Goal: Check status: Check status

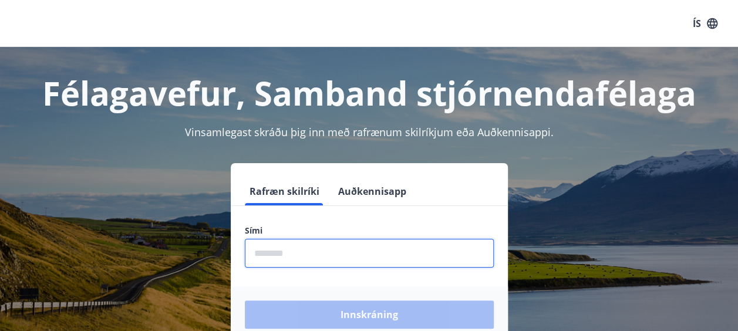
click at [303, 252] on input "phone" at bounding box center [369, 253] width 249 height 29
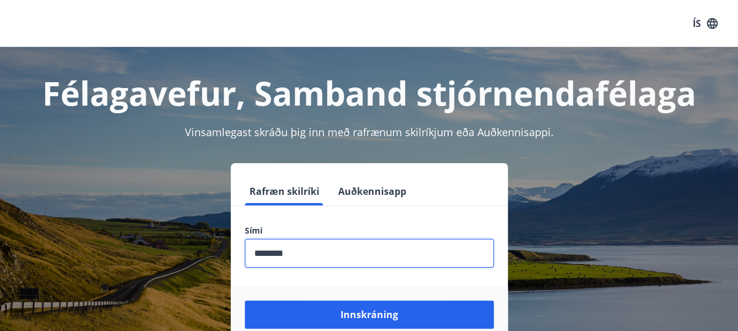
type input "********"
click at [245, 301] on button "Innskráning" at bounding box center [369, 315] width 249 height 28
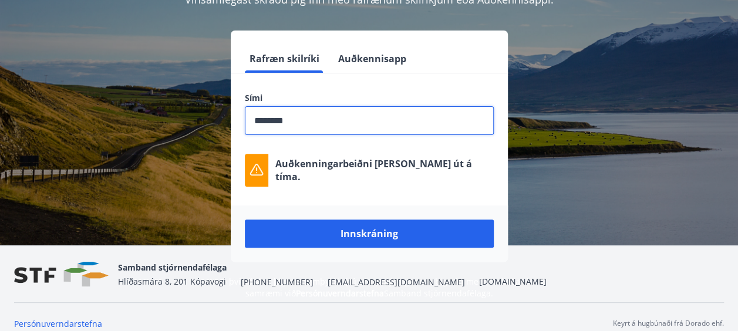
scroll to position [141, 0]
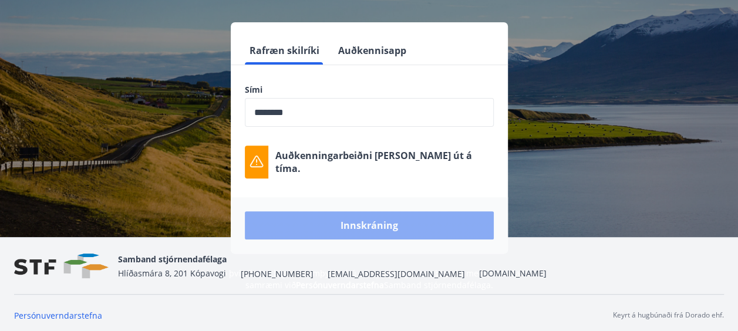
click at [413, 231] on button "Innskráning" at bounding box center [369, 225] width 249 height 28
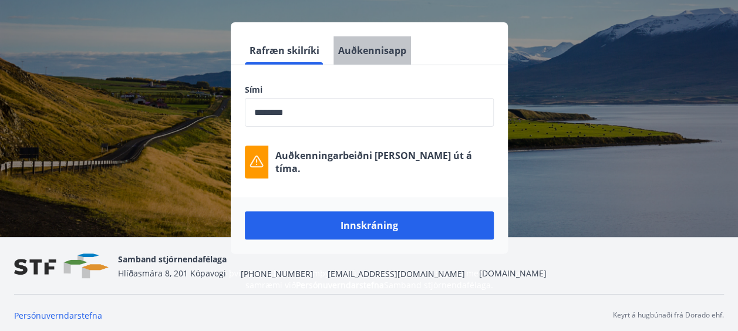
click at [378, 52] on button "Auðkennisapp" at bounding box center [371, 50] width 77 height 28
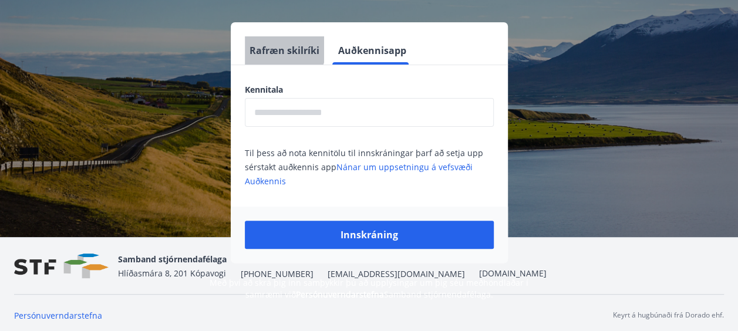
click at [273, 46] on font "Rafræn skilríki" at bounding box center [284, 50] width 70 height 13
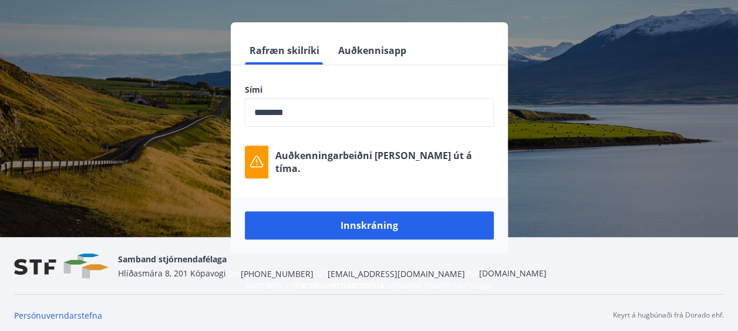
scroll to position [145, 0]
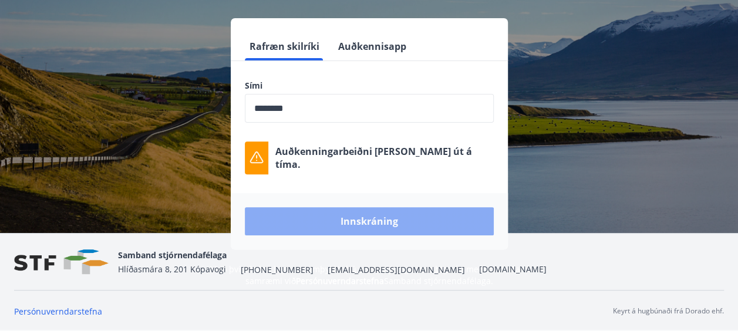
click at [371, 215] on button "Innskráning" at bounding box center [369, 221] width 249 height 28
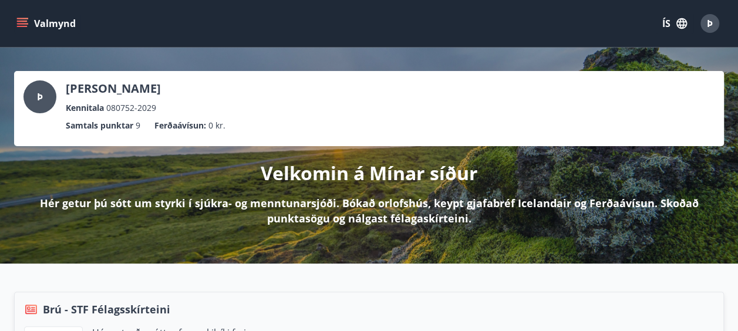
drag, startPoint x: 742, startPoint y: 324, endPoint x: 520, endPoint y: 305, distance: 222.7
click at [520, 305] on div "Brú - STF Félagsskírteini" at bounding box center [369, 309] width 690 height 15
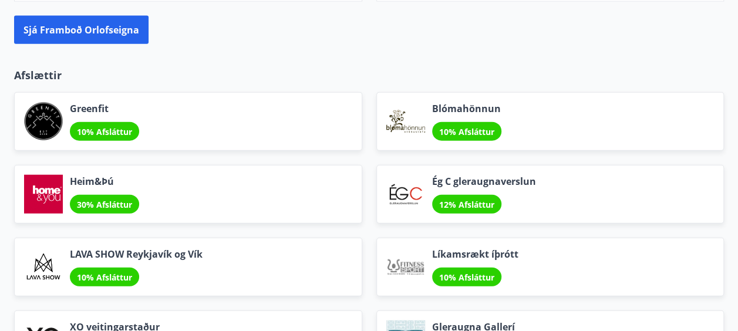
scroll to position [1367, 0]
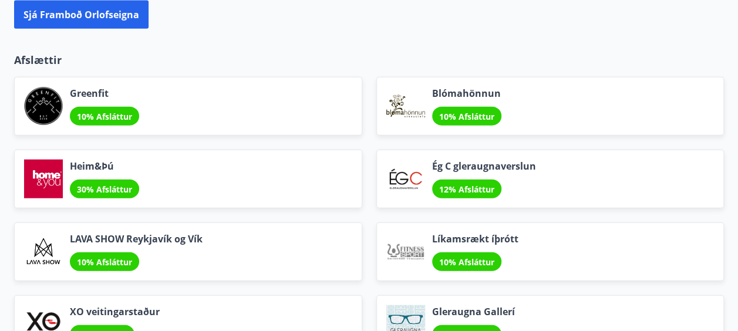
click at [444, 187] on span "12% Afsláttur" at bounding box center [466, 189] width 55 height 11
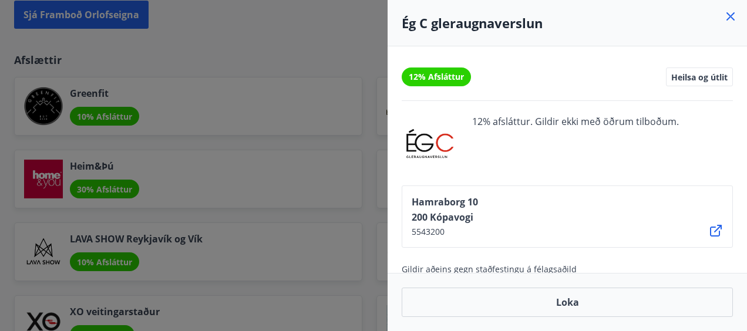
click at [607, 151] on span "12% afsláttur. Gildir ekki með öðrum tilboðum." at bounding box center [575, 143] width 207 height 56
click at [274, 174] on div at bounding box center [373, 165] width 747 height 331
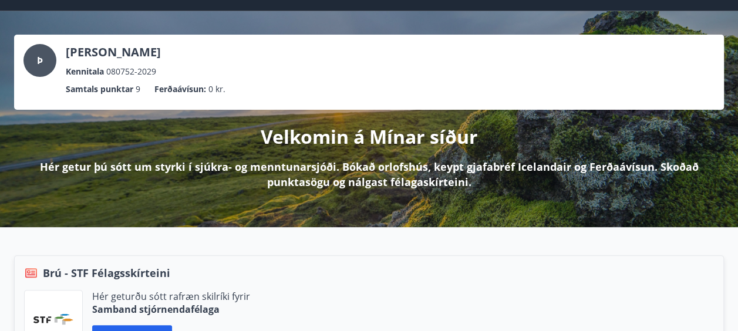
scroll to position [0, 0]
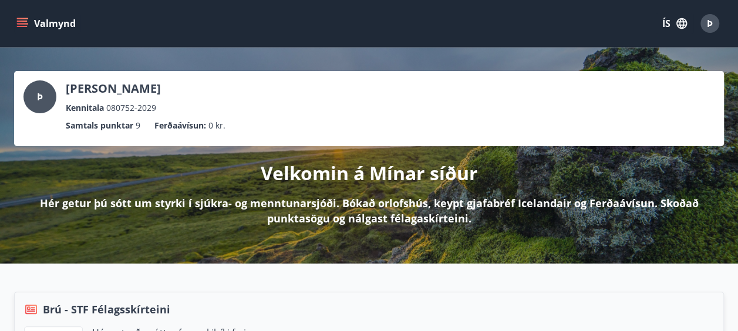
click at [28, 28] on button "Valmynd" at bounding box center [47, 23] width 66 height 21
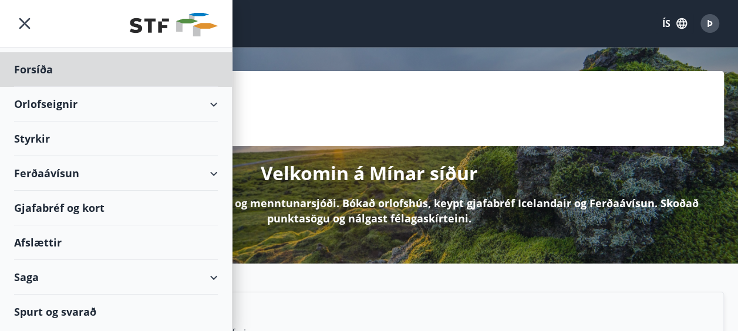
click at [45, 134] on div "Styrkir" at bounding box center [116, 139] width 204 height 35
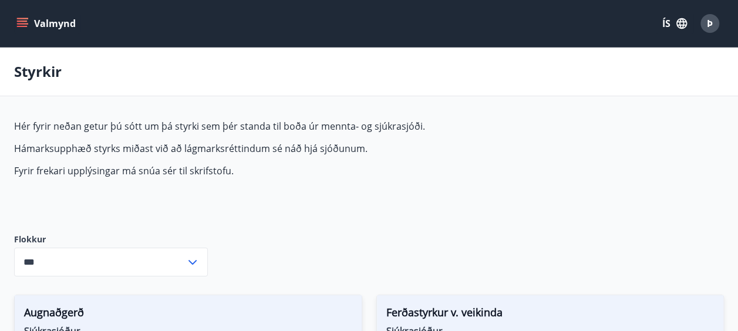
type input "***"
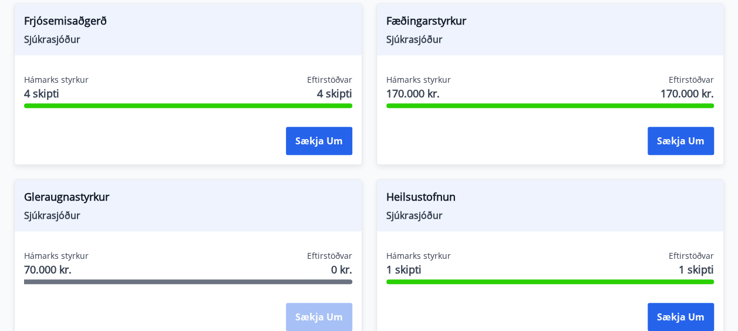
scroll to position [485, 0]
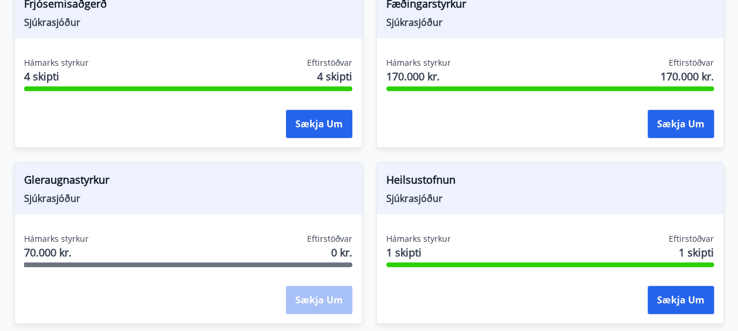
drag, startPoint x: 743, startPoint y: 328, endPoint x: 488, endPoint y: 308, distance: 255.5
click at [488, 308] on div "Sækja um" at bounding box center [550, 300] width 328 height 29
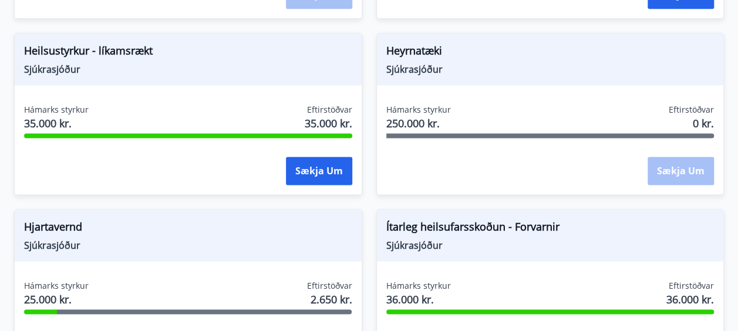
scroll to position [798, 0]
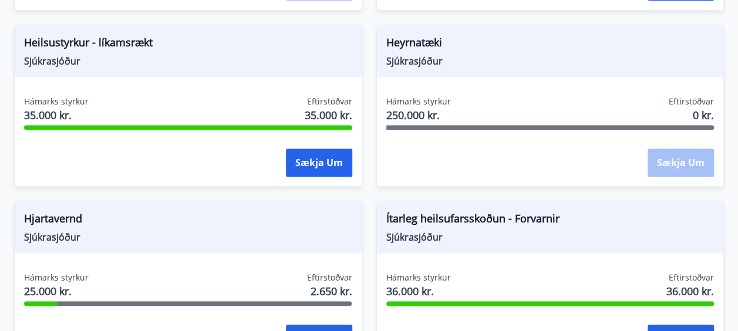
click at [633, 265] on div "Ítarleg heilsufarsskoðun - Forvarnir Sjúkrasjóður Hámarks styrkur 36.000 kr. Ef…" at bounding box center [550, 282] width 348 height 162
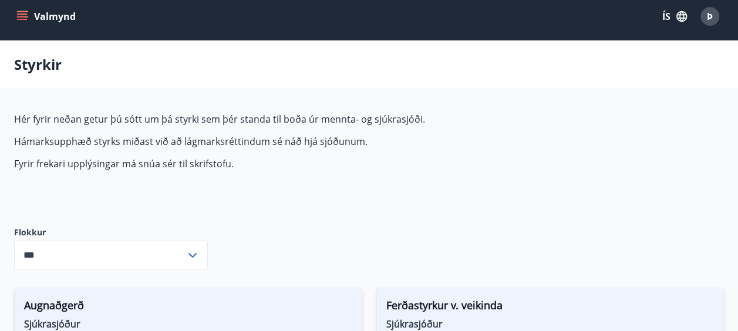
scroll to position [0, 0]
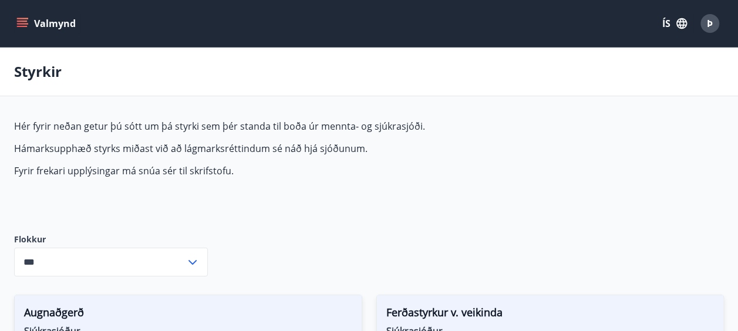
click at [191, 262] on icon at bounding box center [192, 262] width 8 height 5
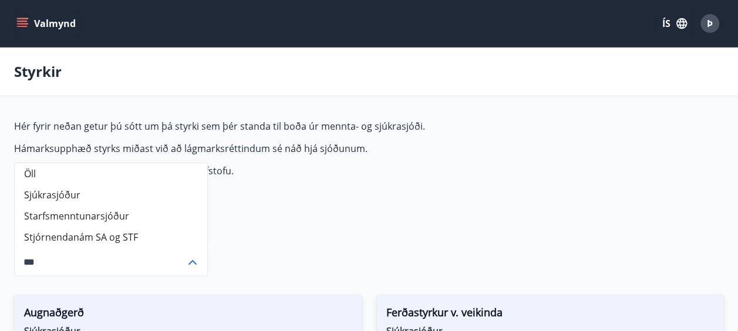
click at [49, 18] on font "Valmynd" at bounding box center [55, 23] width 42 height 13
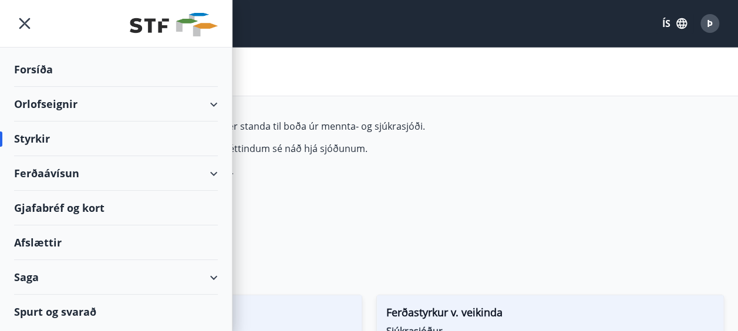
click at [49, 19] on div at bounding box center [116, 24] width 232 height 48
click at [44, 279] on div "Saga" at bounding box center [116, 277] width 204 height 35
click at [30, 274] on div "Saga" at bounding box center [116, 277] width 204 height 35
click at [30, 276] on div "Saga" at bounding box center [116, 277] width 204 height 35
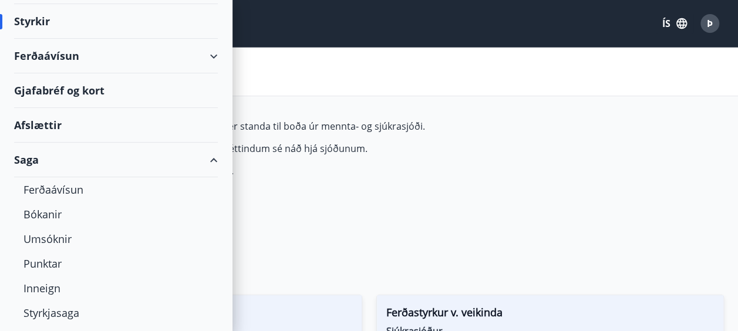
scroll to position [168, 0]
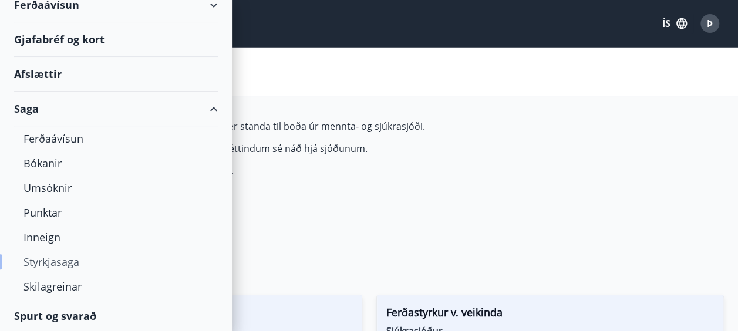
click at [63, 263] on div "Styrkjasaga" at bounding box center [115, 261] width 185 height 25
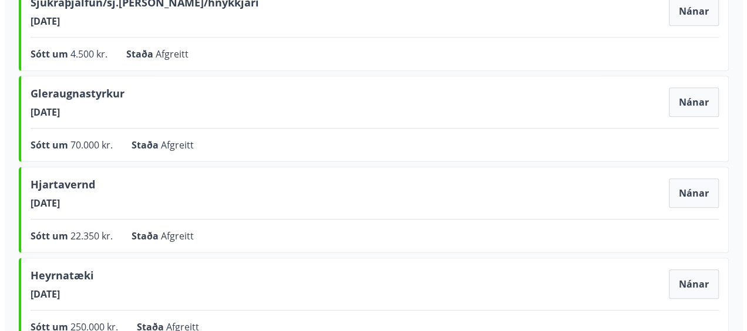
scroll to position [376, 0]
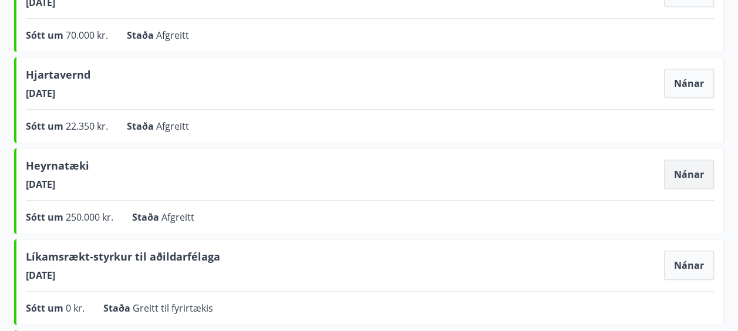
click at [688, 170] on button "Nánar" at bounding box center [689, 174] width 50 height 29
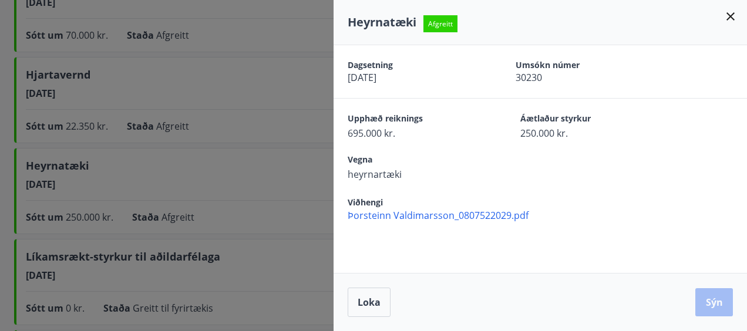
click at [682, 210] on span "Þorsteinn Valdimarsson_0807522029.pdf" at bounding box center [547, 215] width 399 height 13
click at [425, 81] on span "[DATE]" at bounding box center [411, 77] width 127 height 13
